Goal: Transaction & Acquisition: Purchase product/service

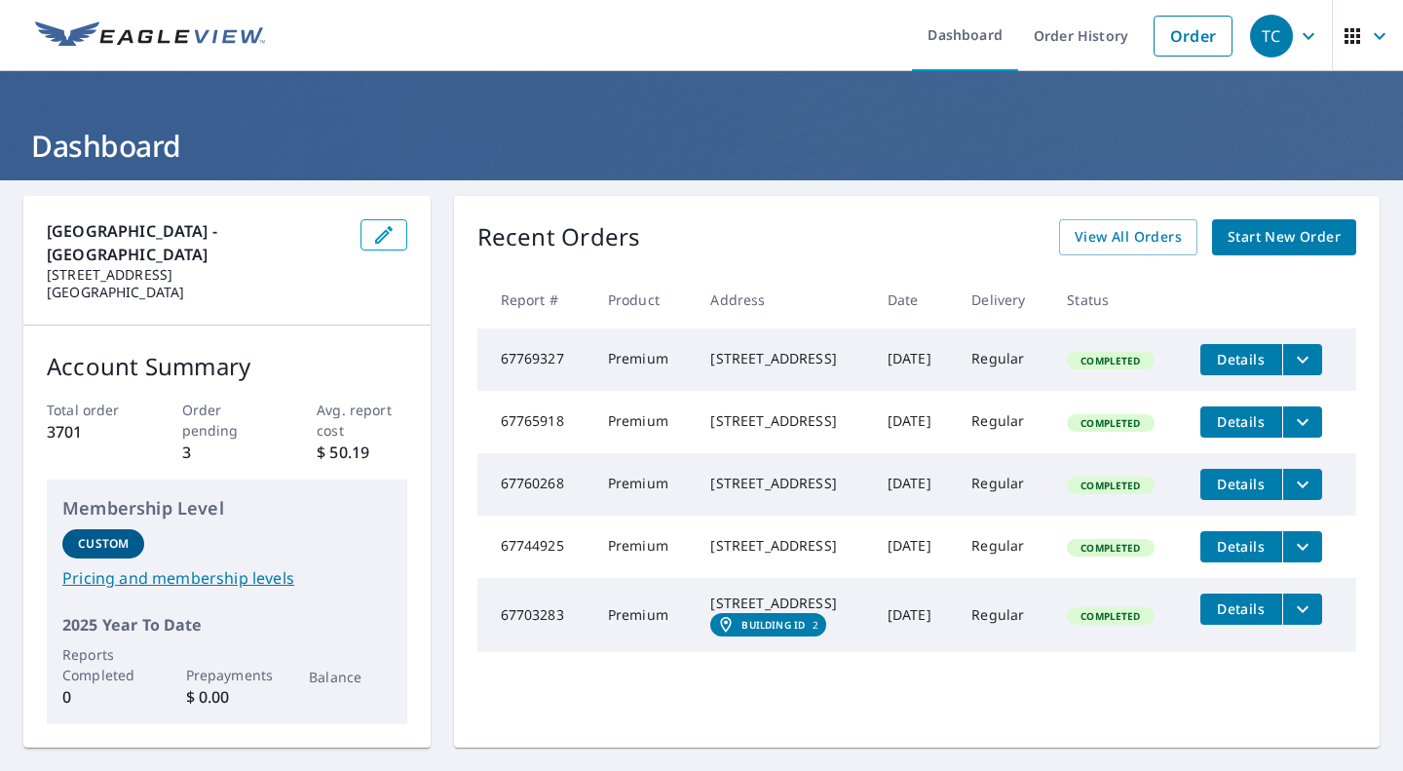
click at [1301, 239] on span "Start New Order" at bounding box center [1284, 237] width 113 height 24
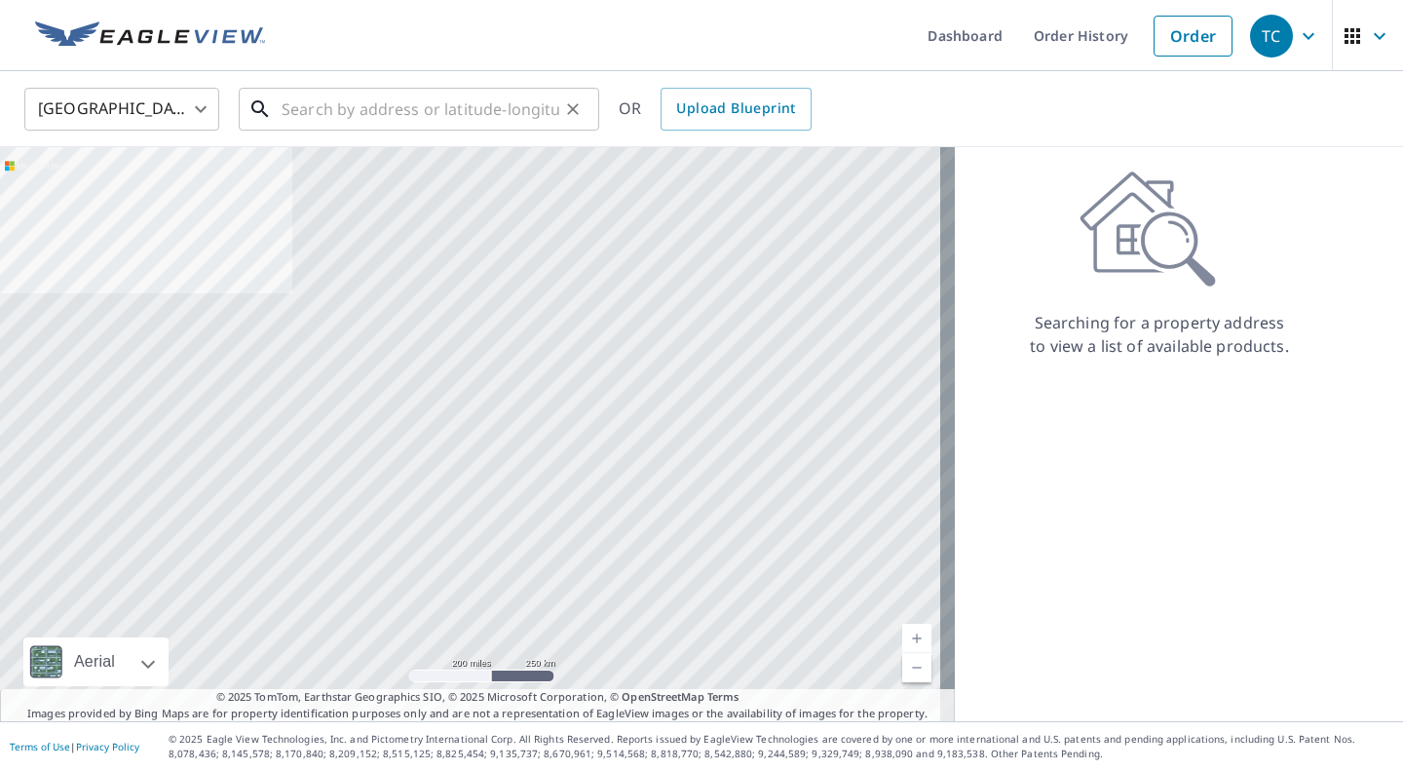
click at [305, 108] on input "text" at bounding box center [421, 109] width 278 height 55
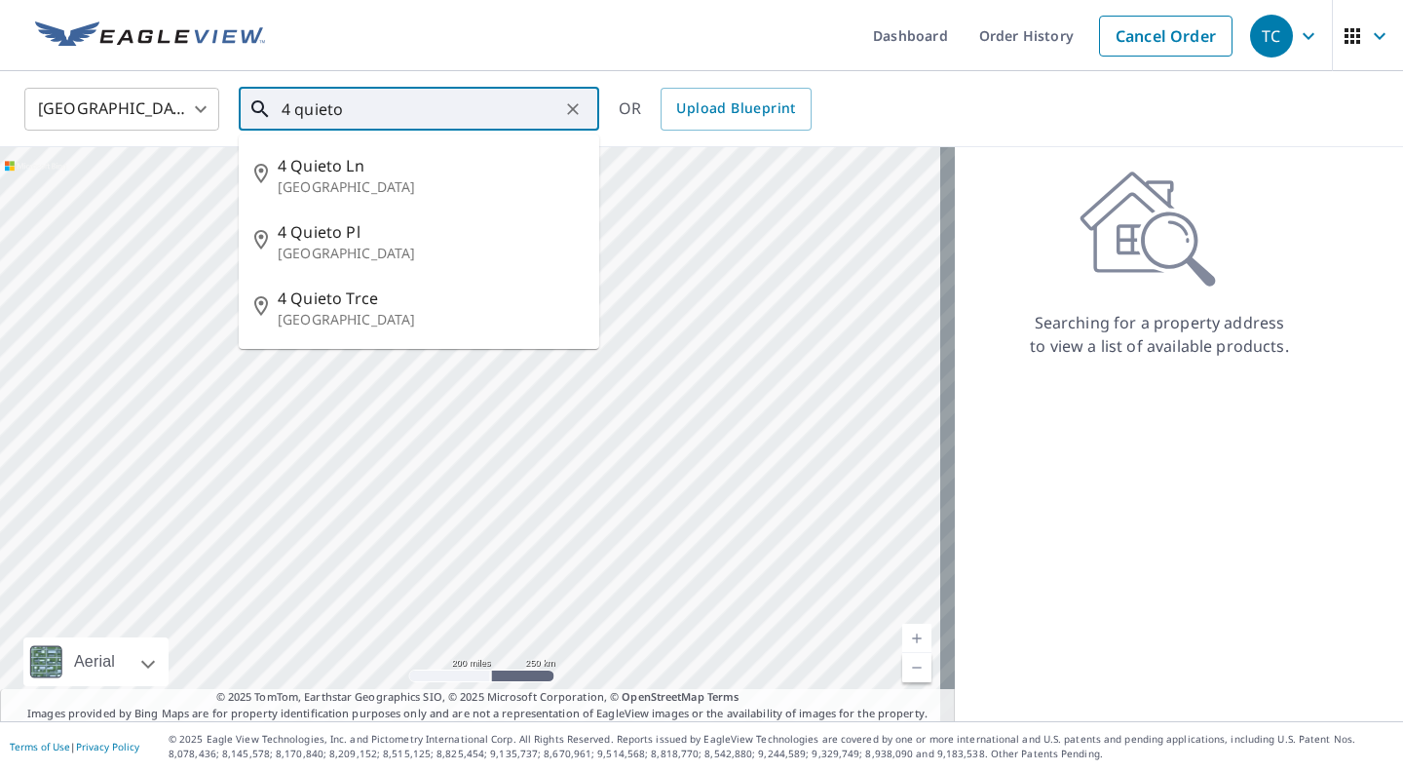
click at [400, 236] on span "4 Quieto Pl" at bounding box center [431, 231] width 306 height 23
type input "[STREET_ADDRESS]"
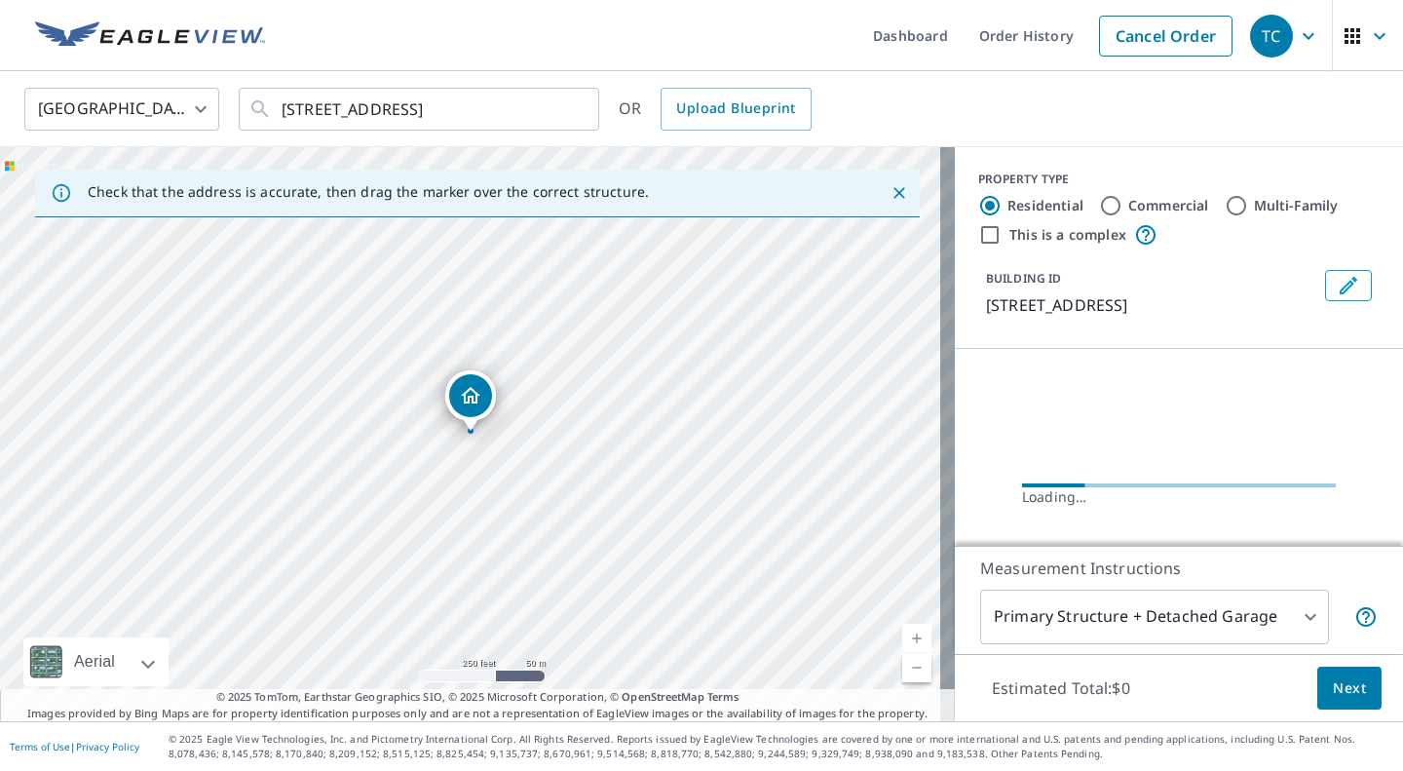
click at [902, 635] on link "Current Level 17, Zoom In" at bounding box center [916, 638] width 29 height 29
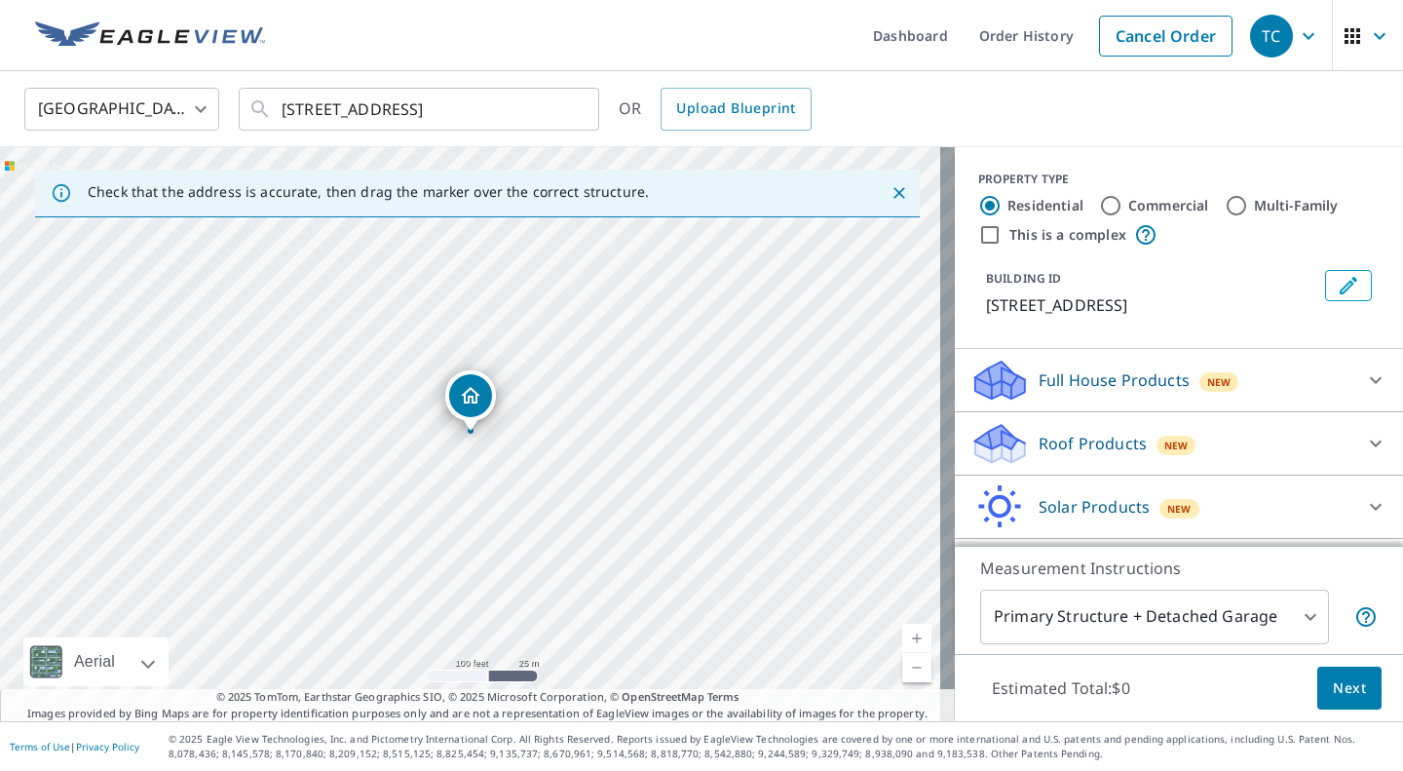
click at [905, 632] on link "Current Level 18, Zoom In" at bounding box center [916, 638] width 29 height 29
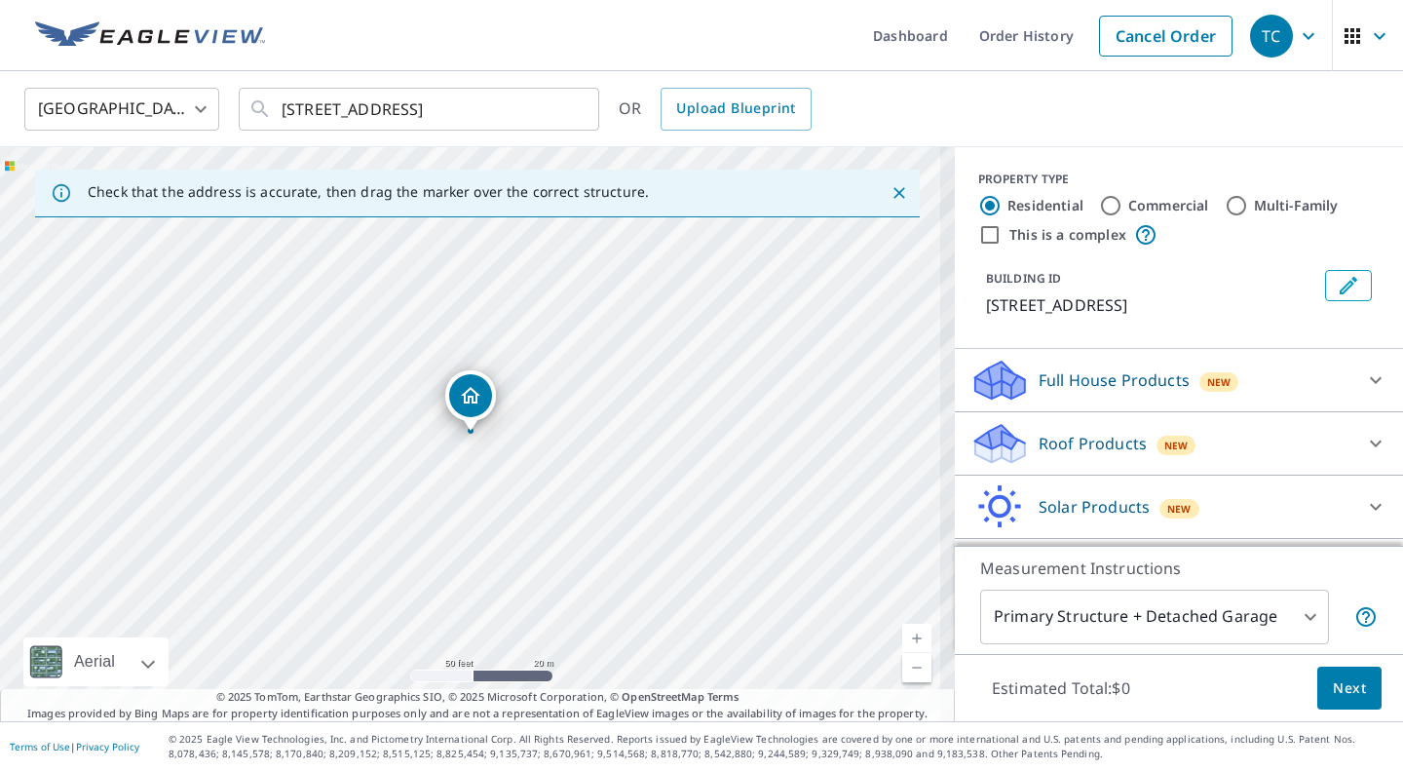
click at [902, 631] on link "Current Level 19, Zoom In" at bounding box center [916, 638] width 29 height 29
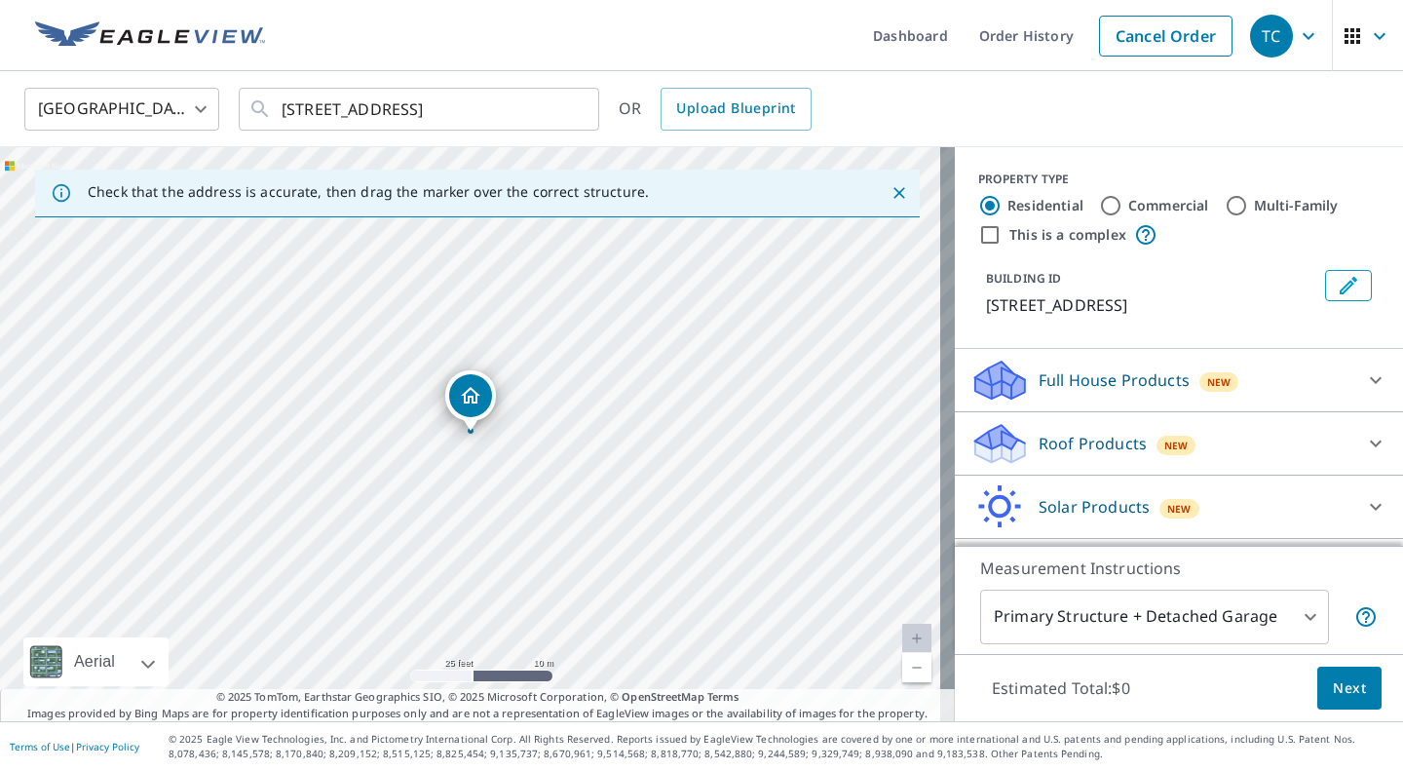
click at [1355, 424] on div at bounding box center [1376, 443] width 47 height 47
click at [971, 494] on input "Premium $20.5 - $66" at bounding box center [985, 493] width 29 height 23
checkbox input "true"
click at [1333, 693] on span "Next" at bounding box center [1349, 688] width 33 height 24
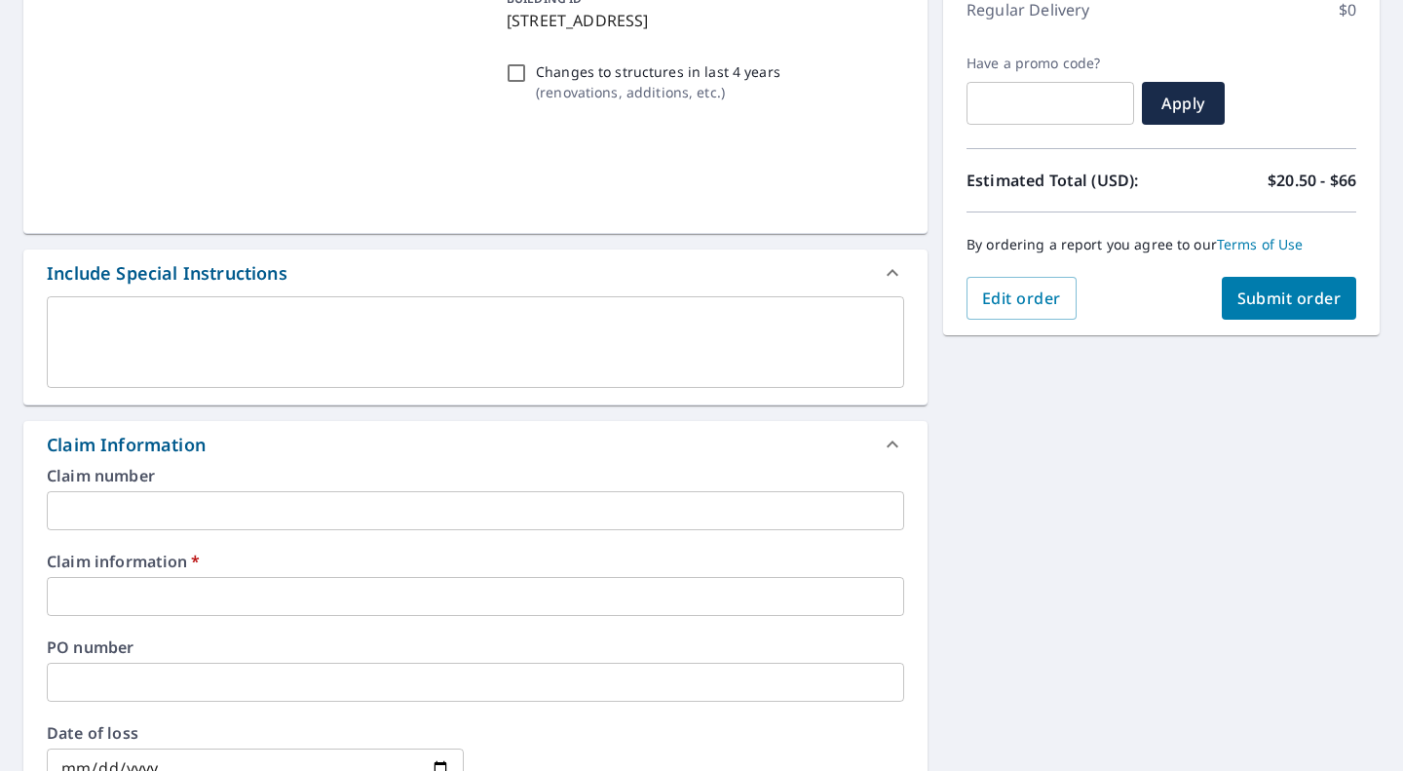
scroll to position [289, 0]
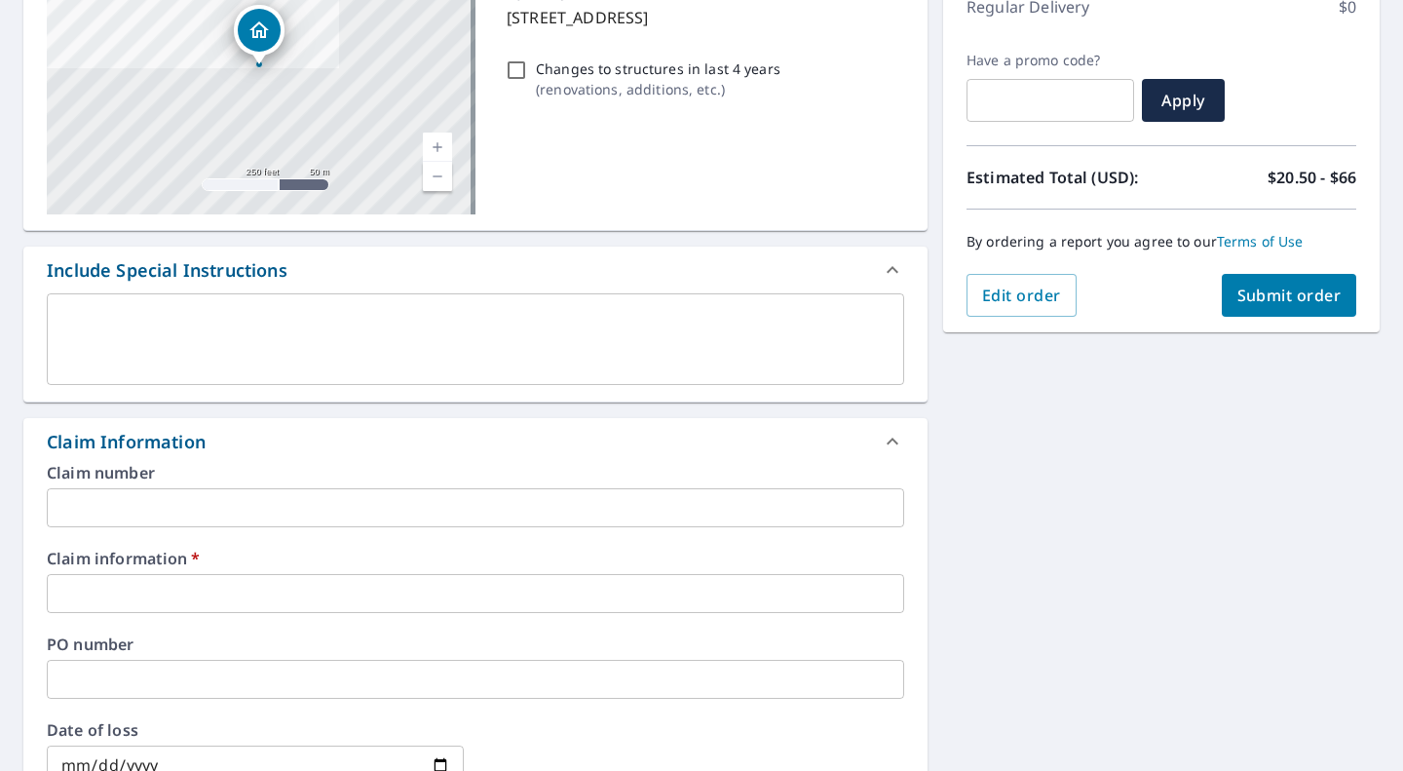
click at [120, 591] on input "text" at bounding box center [476, 593] width 858 height 39
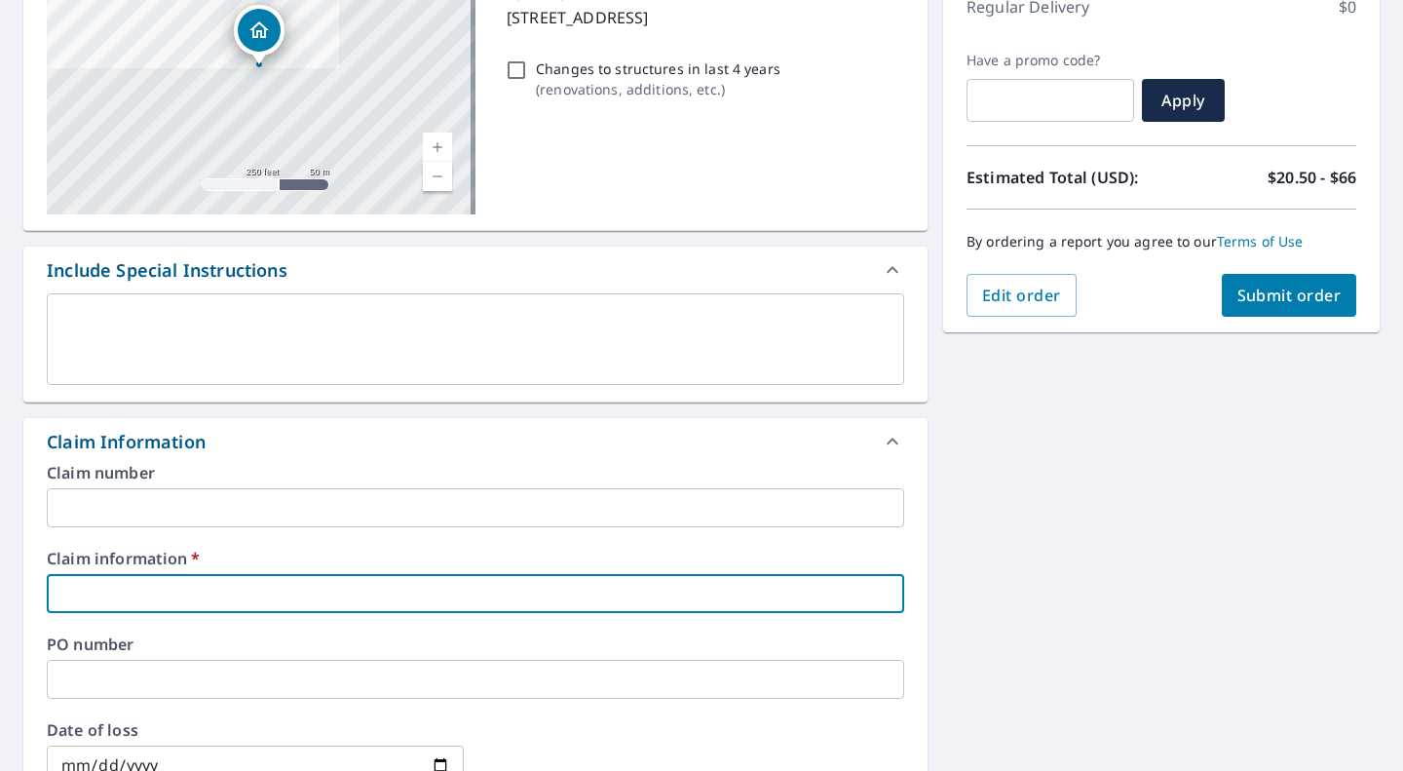
type input "k"
checkbox input "true"
type input "ke"
checkbox input "true"
type input "kei"
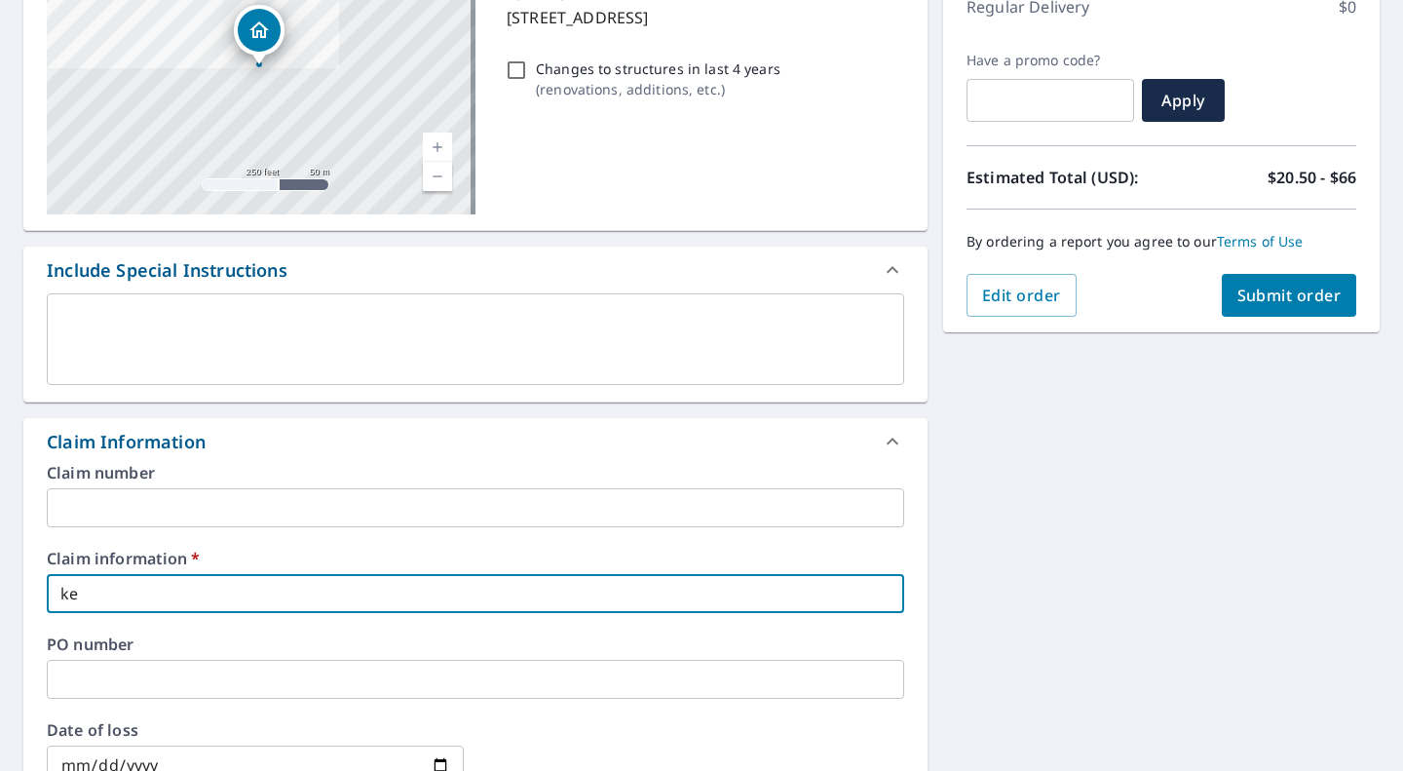
checkbox input "true"
type input "keit"
checkbox input "true"
type input "[PERSON_NAME]"
checkbox input "true"
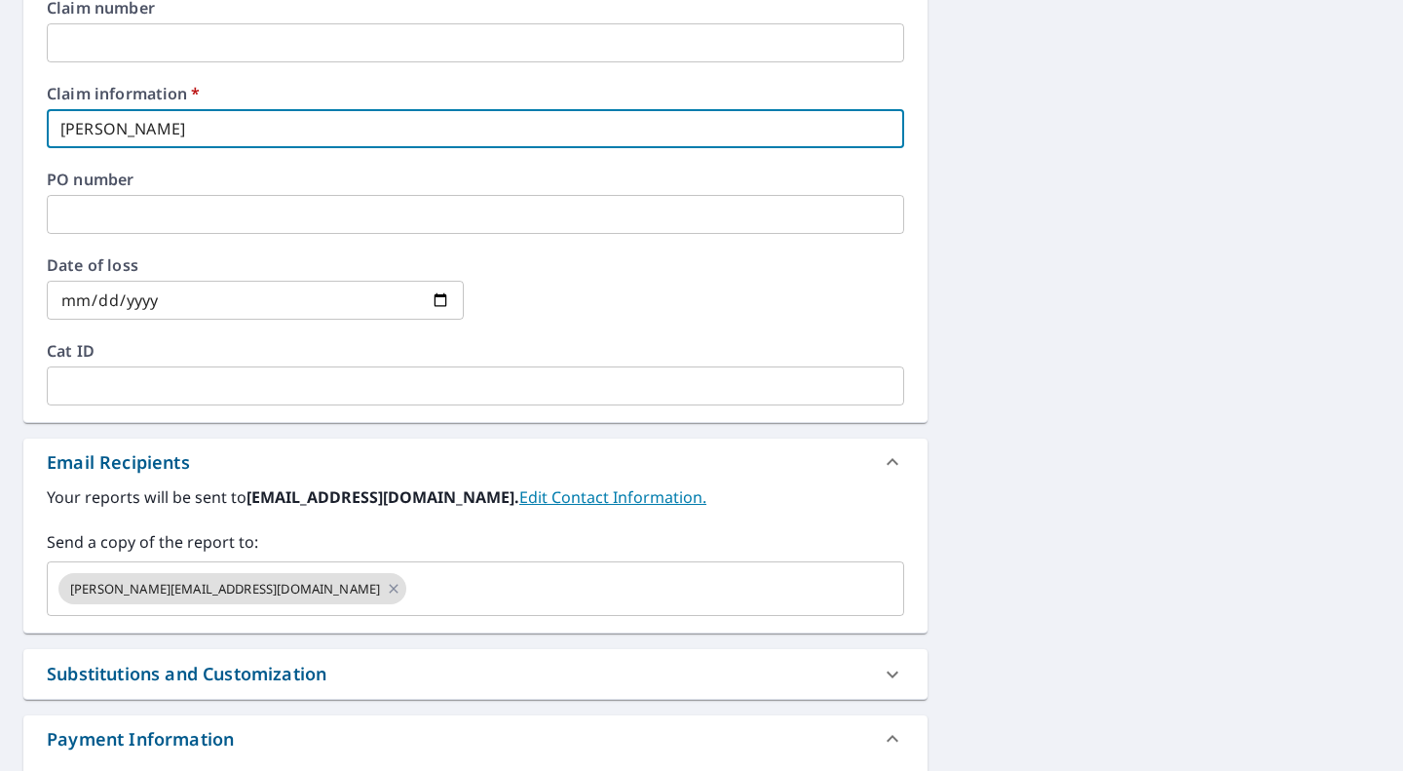
scroll to position [759, 0]
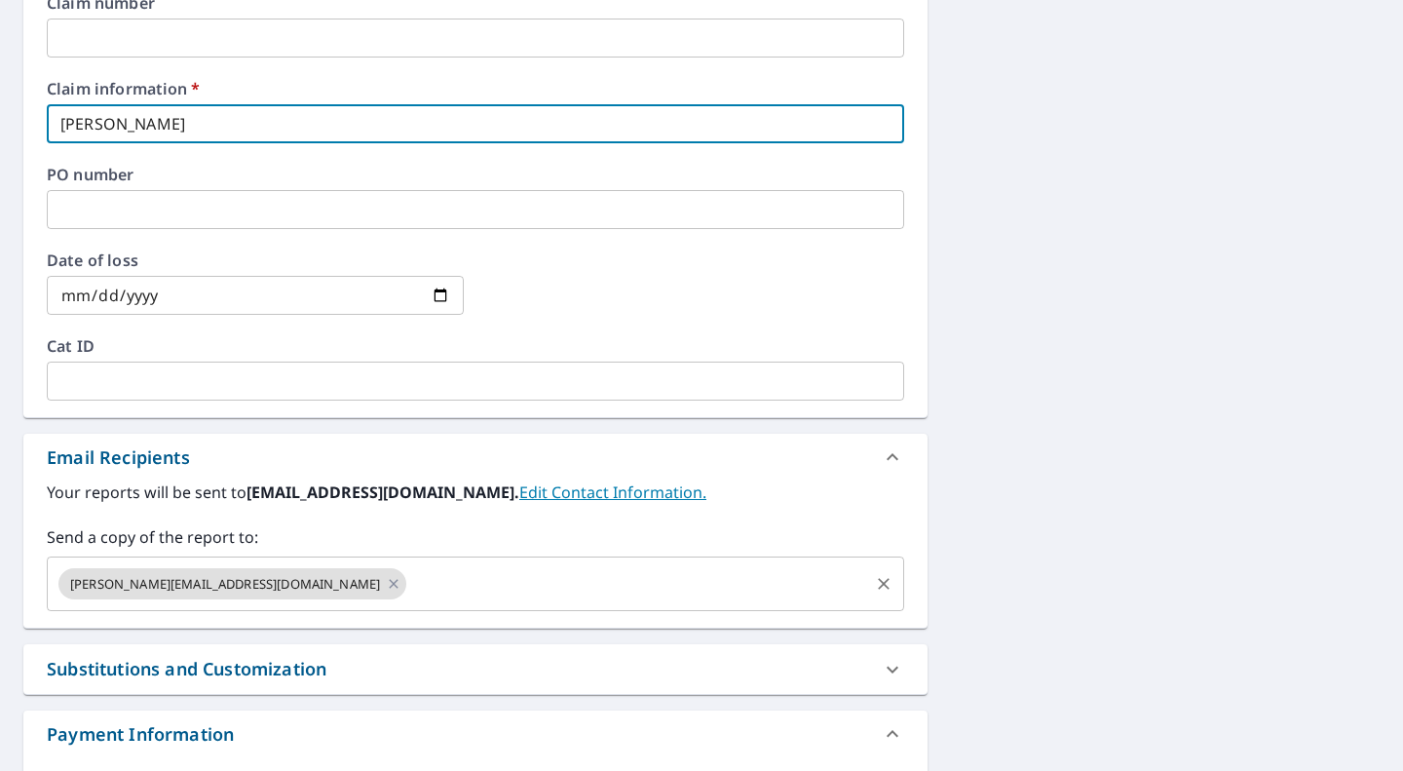
type input "[PERSON_NAME]"
click at [409, 592] on input "text" at bounding box center [637, 583] width 457 height 37
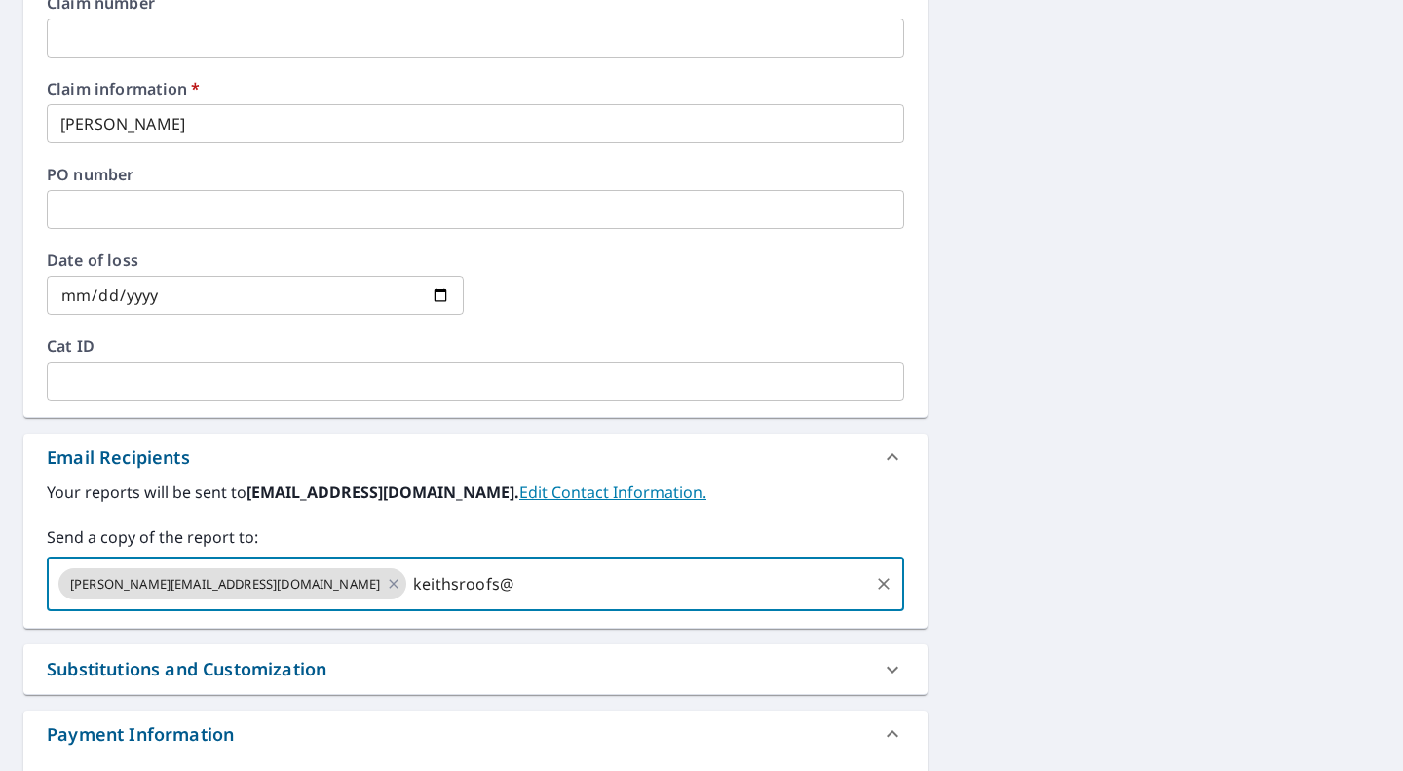
type input "keithsroofs@"
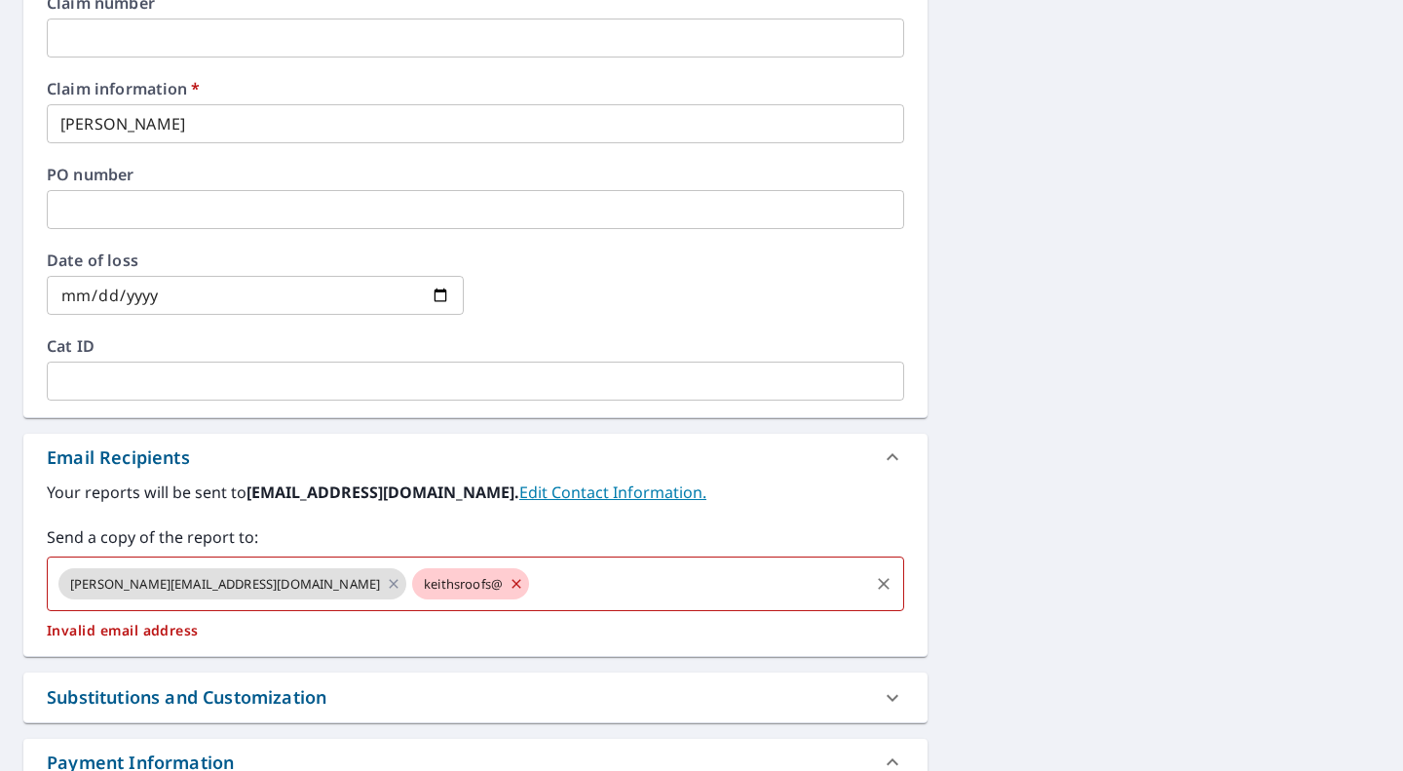
click at [532, 580] on input "text" at bounding box center [699, 583] width 334 height 37
click at [512, 587] on icon at bounding box center [516, 583] width 9 height 9
checkbox input "true"
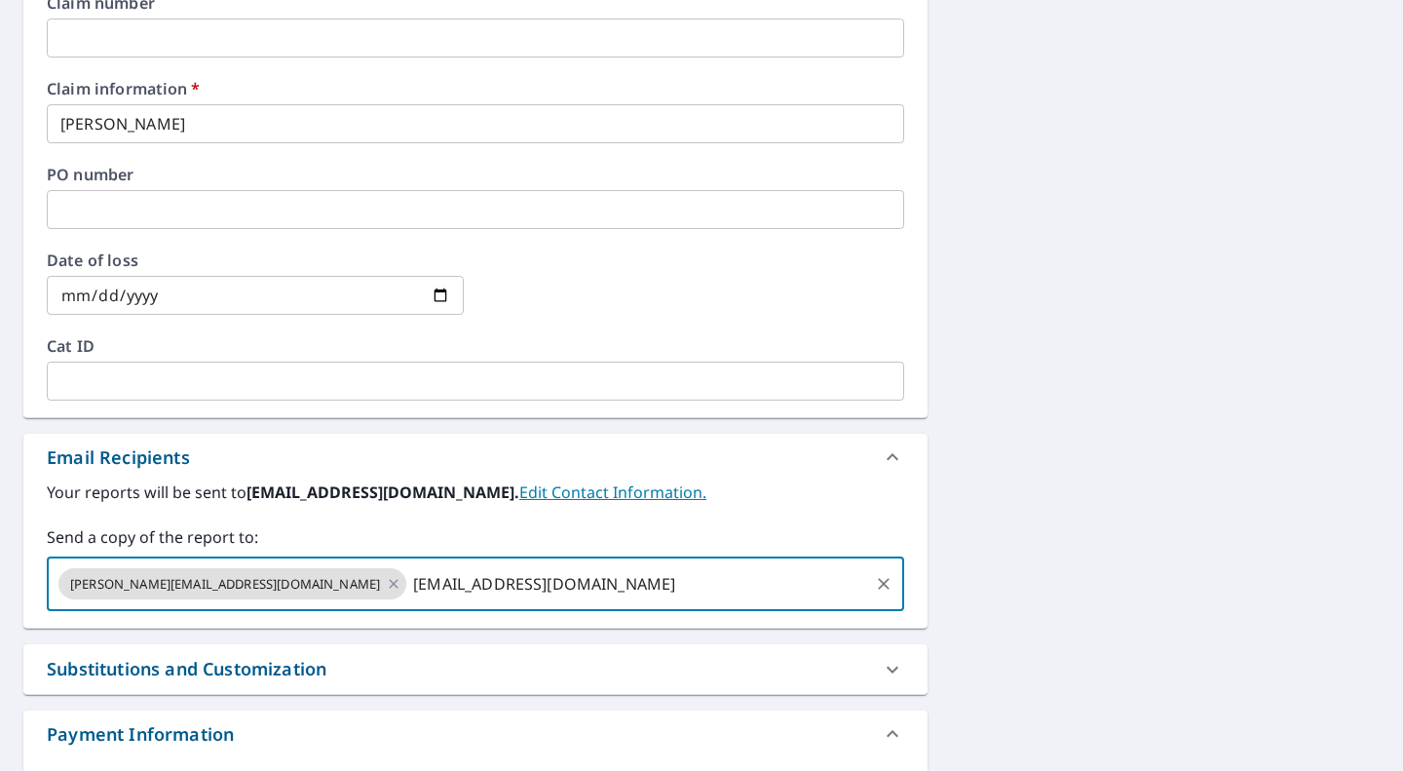
type input "[EMAIL_ADDRESS][DOMAIN_NAME]"
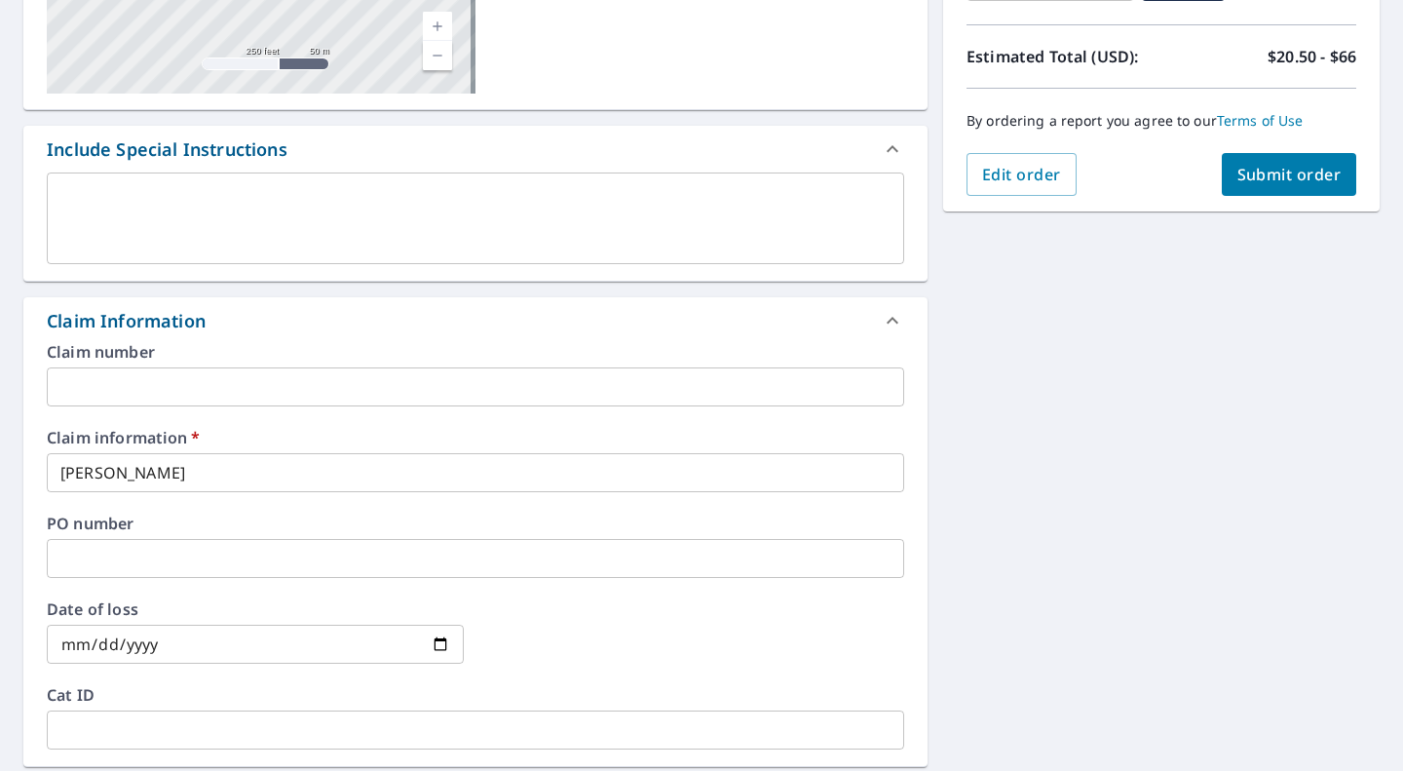
scroll to position [406, 0]
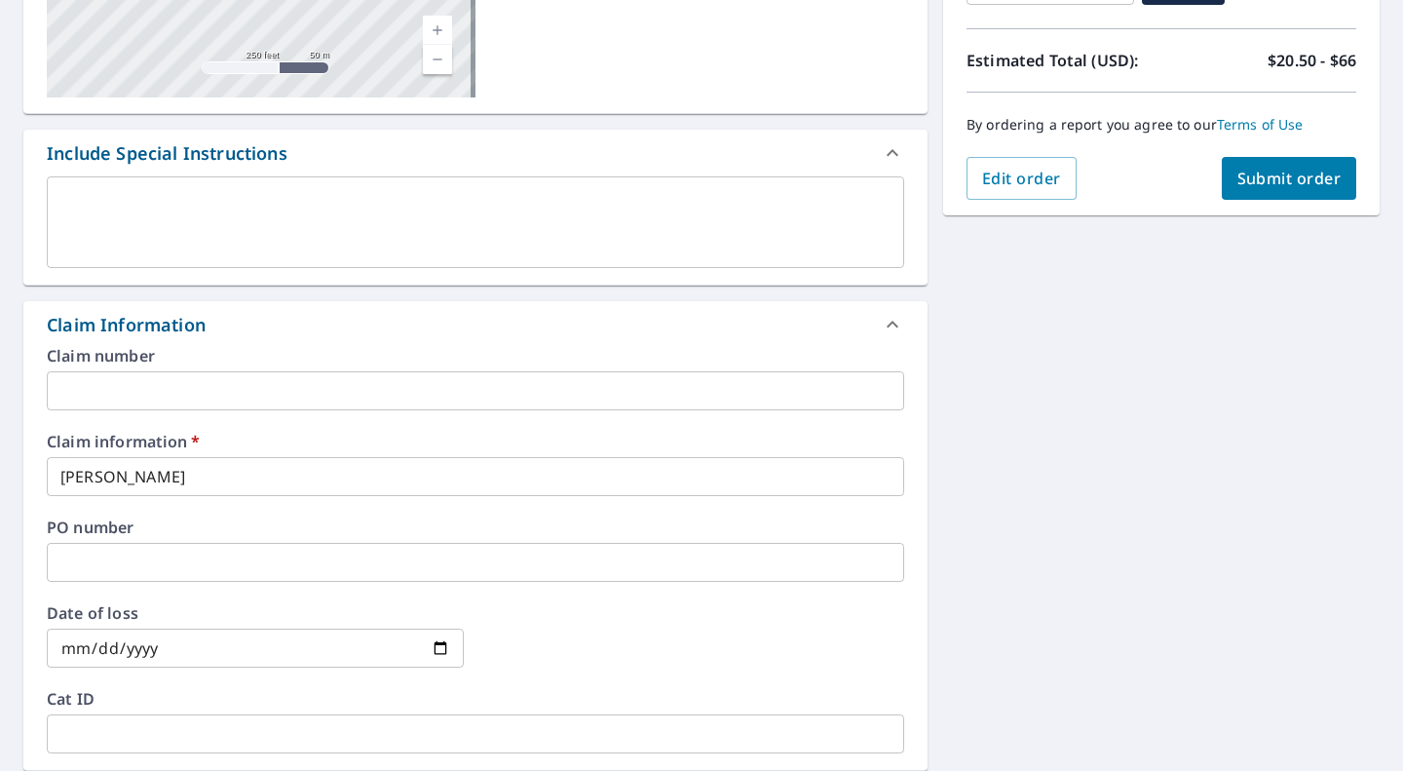
click at [1294, 179] on span "Submit order" at bounding box center [1290, 178] width 104 height 21
checkbox input "true"
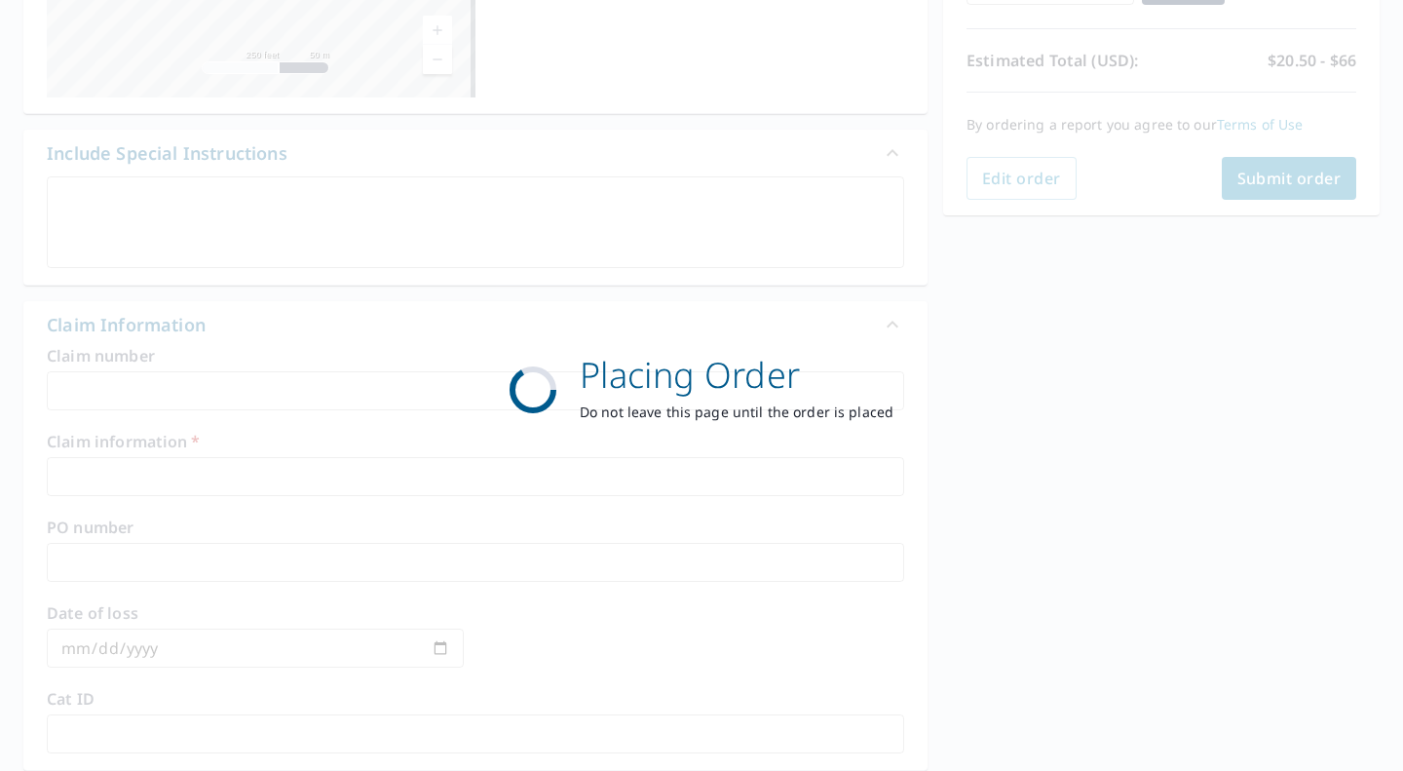
scroll to position [375, 0]
